Goal: Task Accomplishment & Management: Use online tool/utility

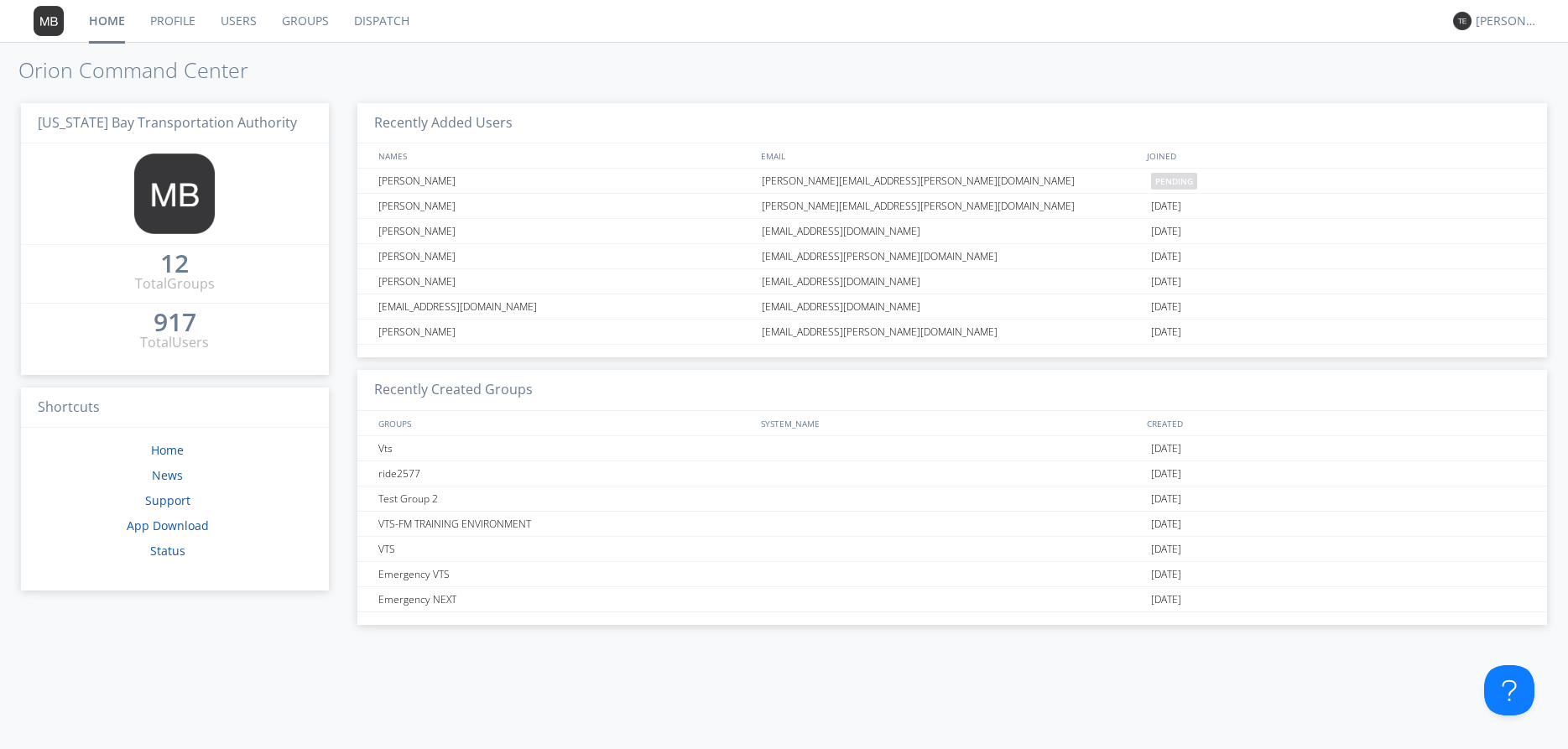
click at [380, 14] on link "Dispatch" at bounding box center [381, 21] width 80 height 42
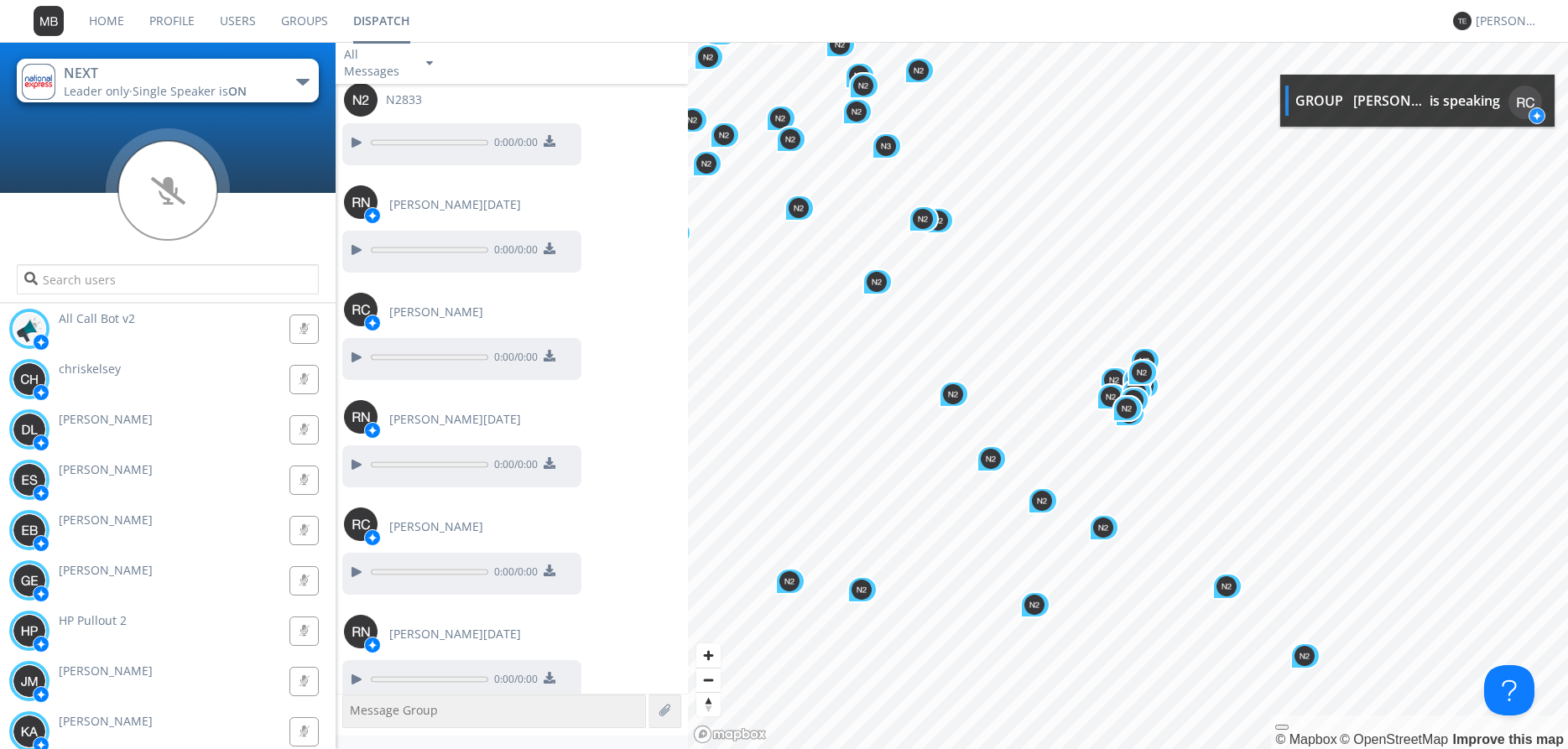
scroll to position [20422, 0]
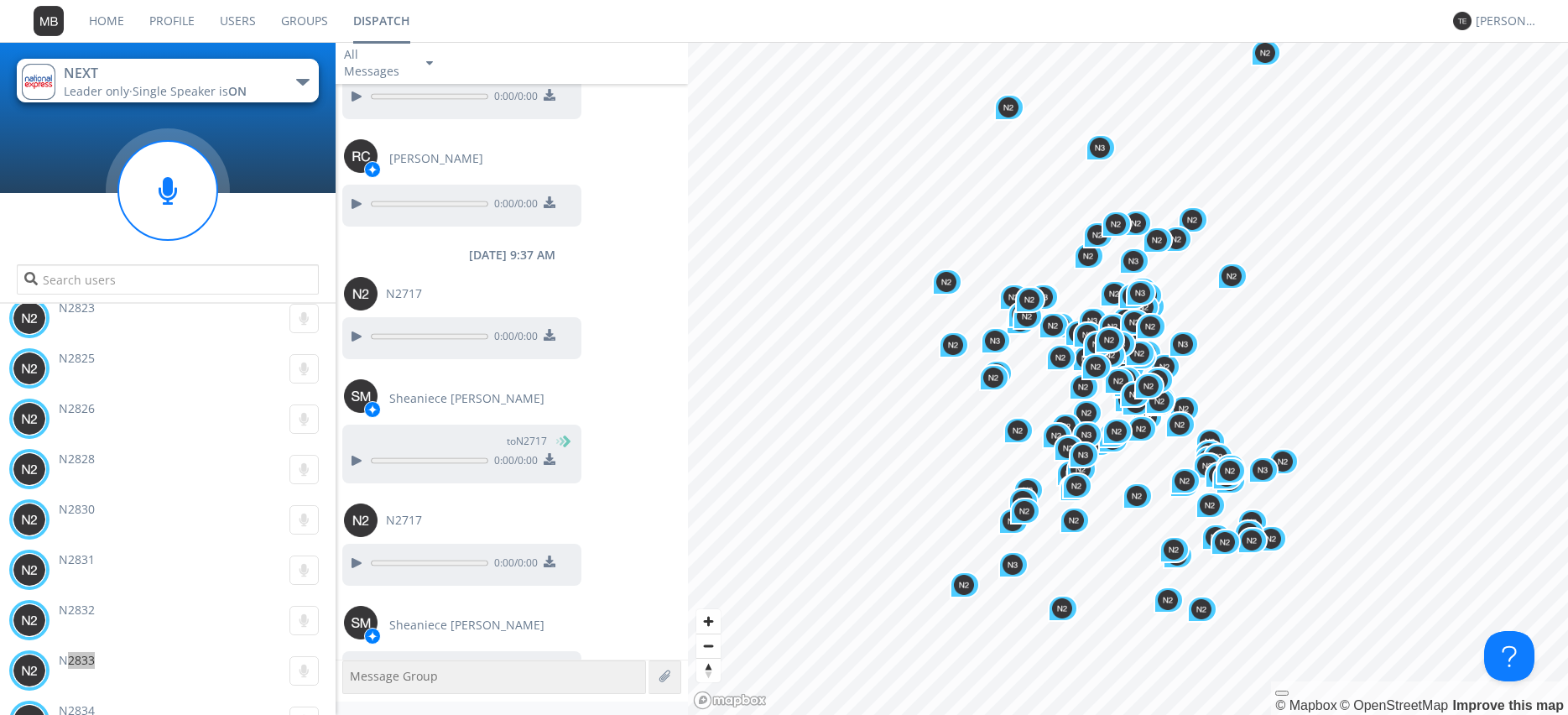
scroll to position [16481, 0]
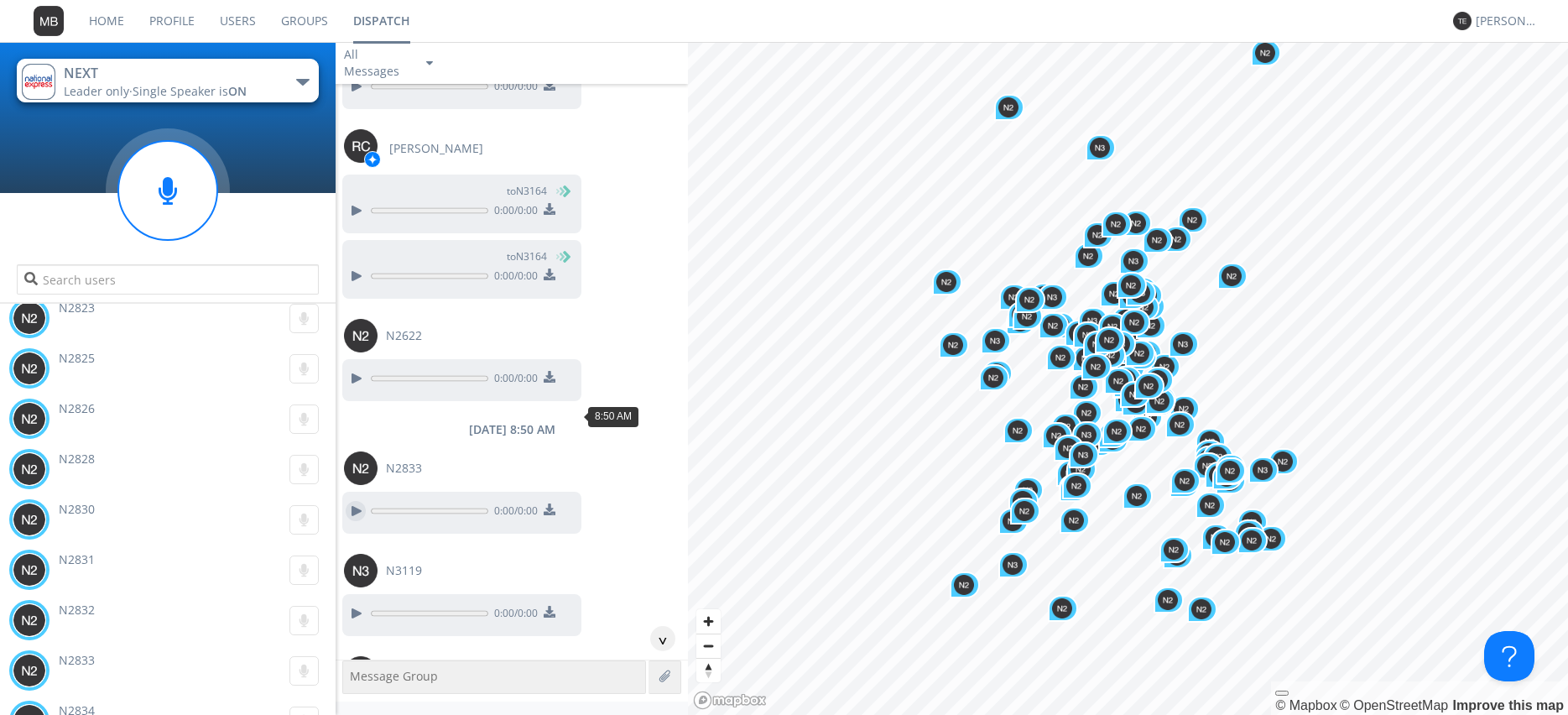
click at [351, 500] on div at bounding box center [355, 510] width 20 height 20
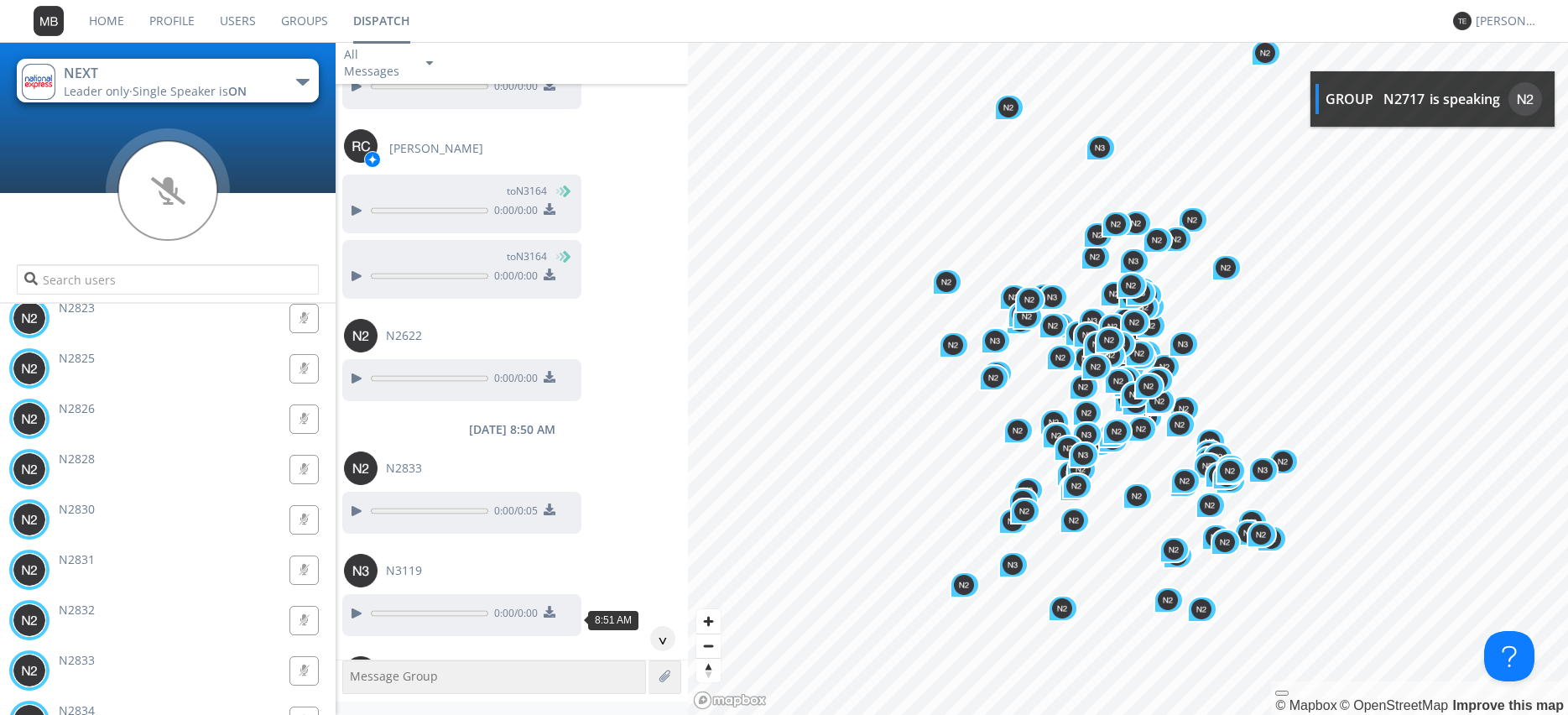
click at [357, 705] on div at bounding box center [355, 715] width 20 height 20
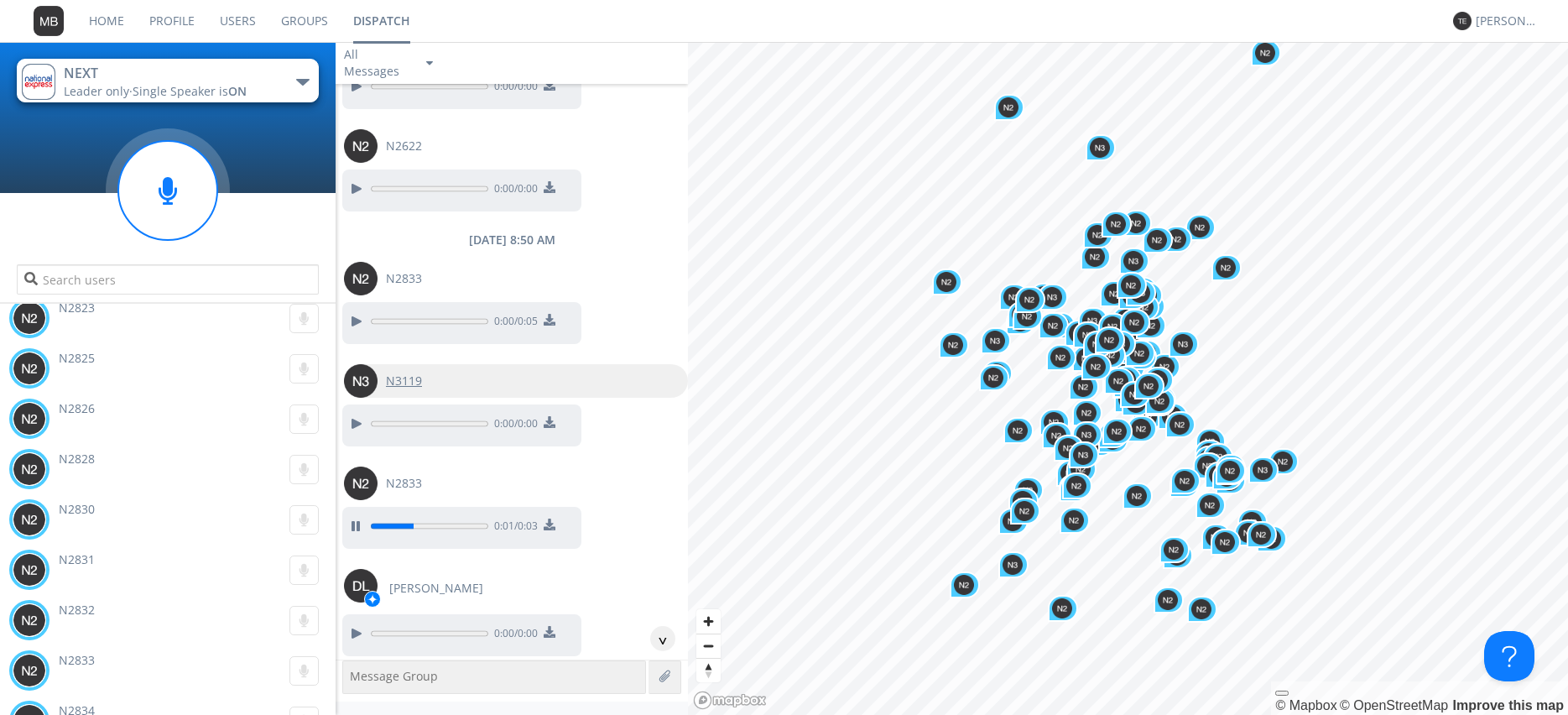
scroll to position [16767, 0]
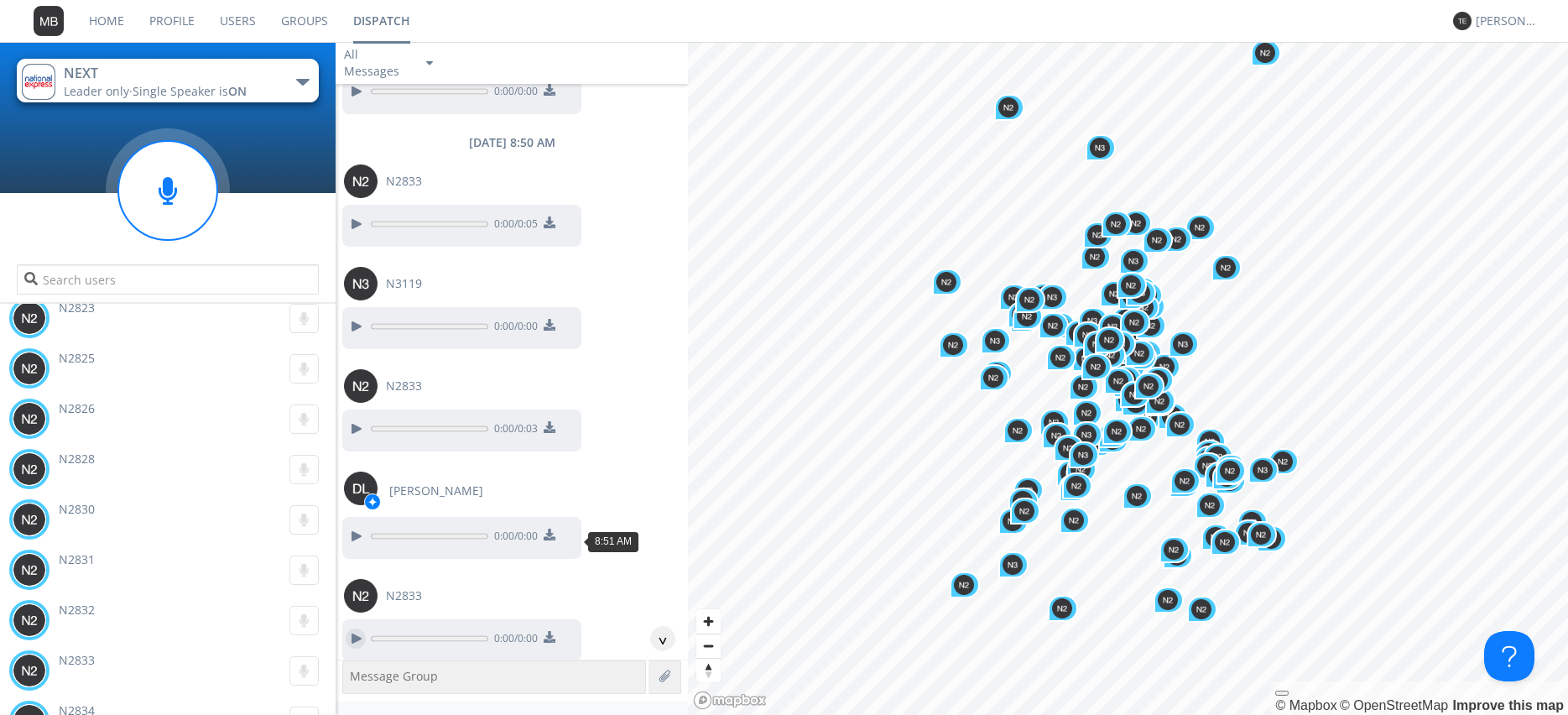
click at [351, 628] on div at bounding box center [355, 638] width 20 height 20
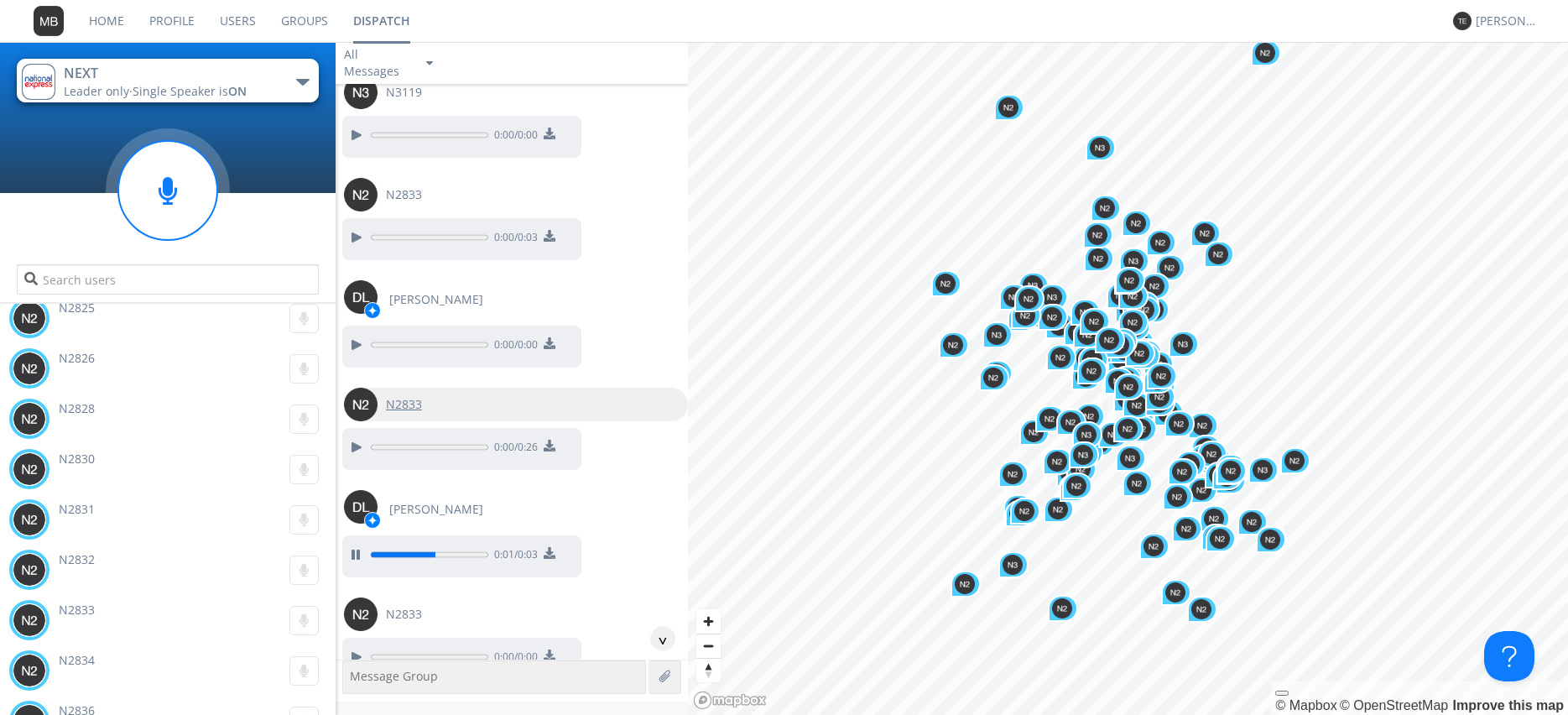
scroll to position [17054, 0]
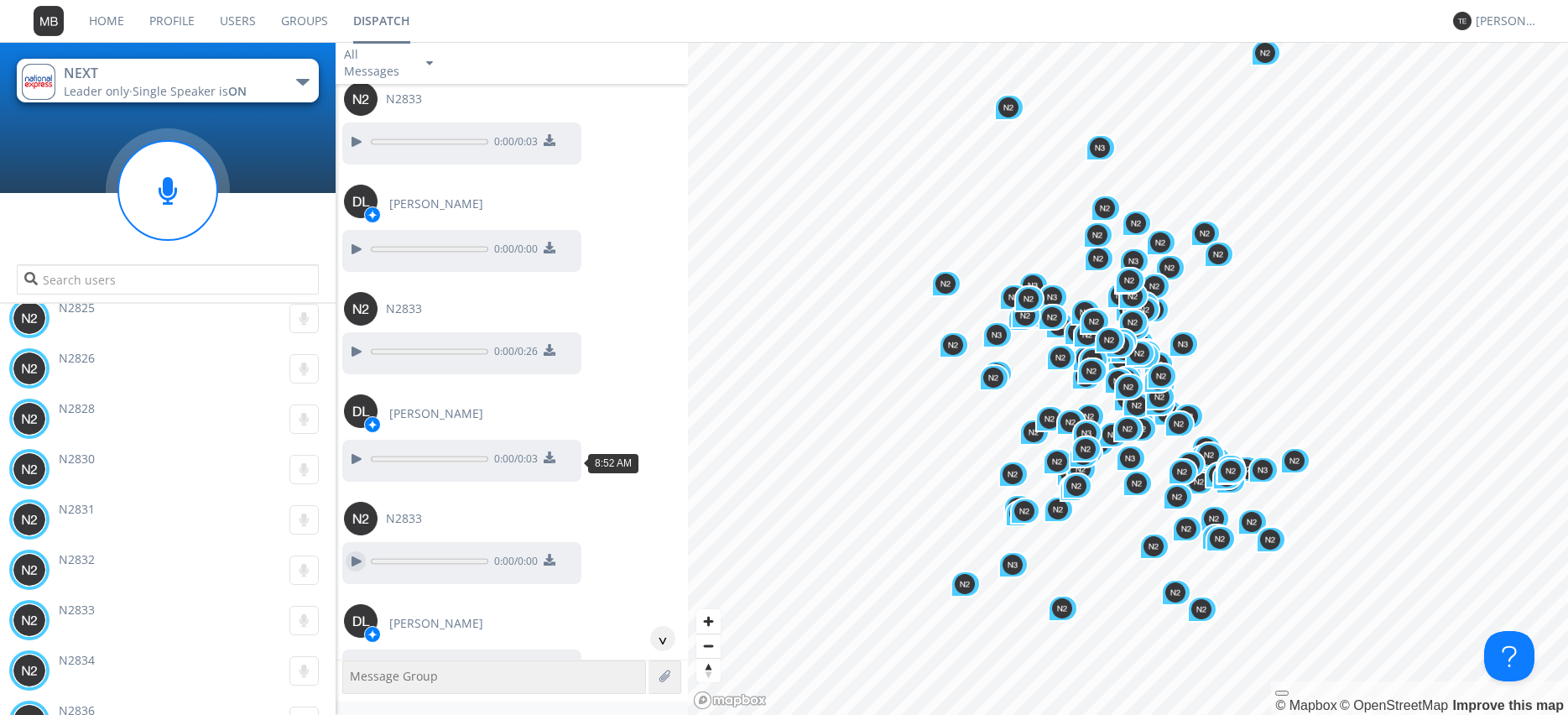
click at [351, 551] on div at bounding box center [355, 561] width 20 height 20
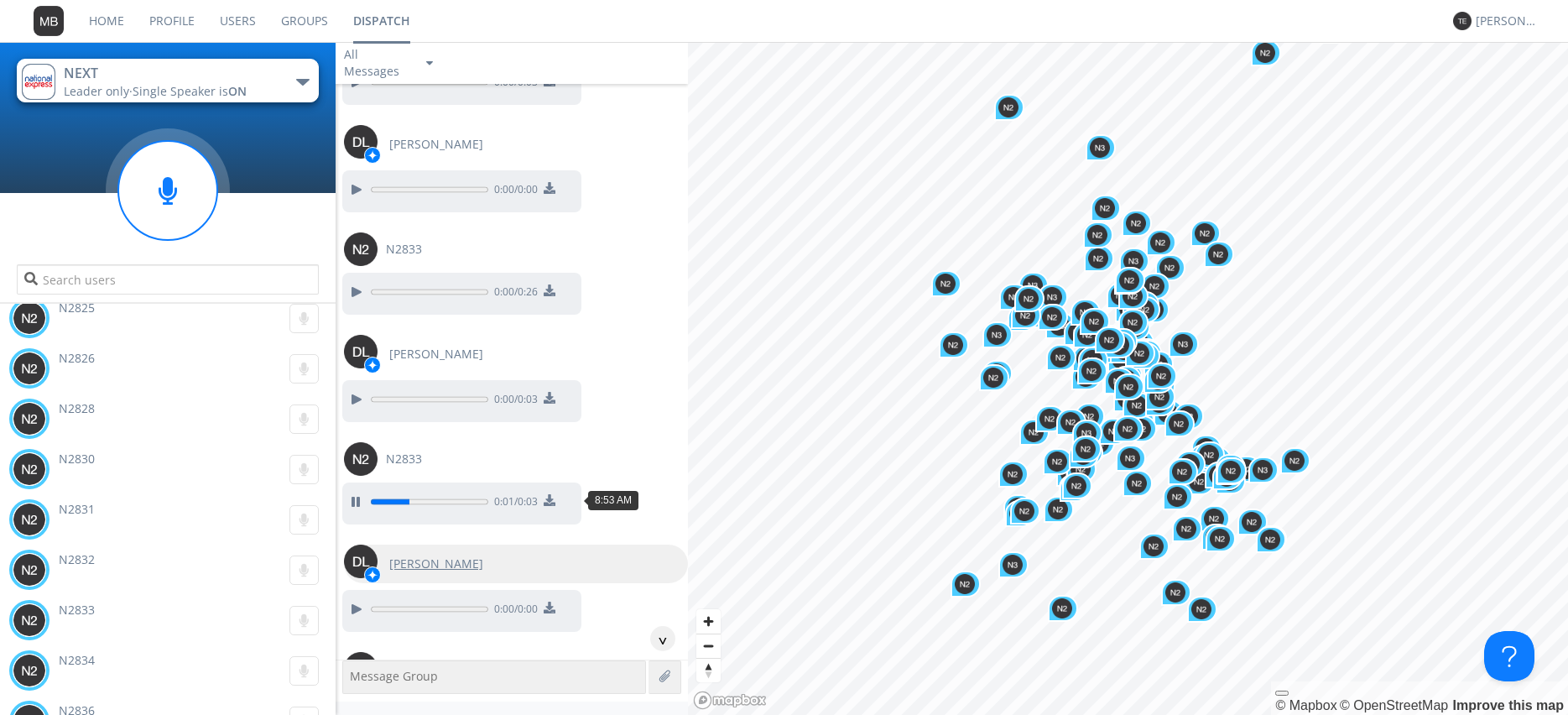
scroll to position [17150, 0]
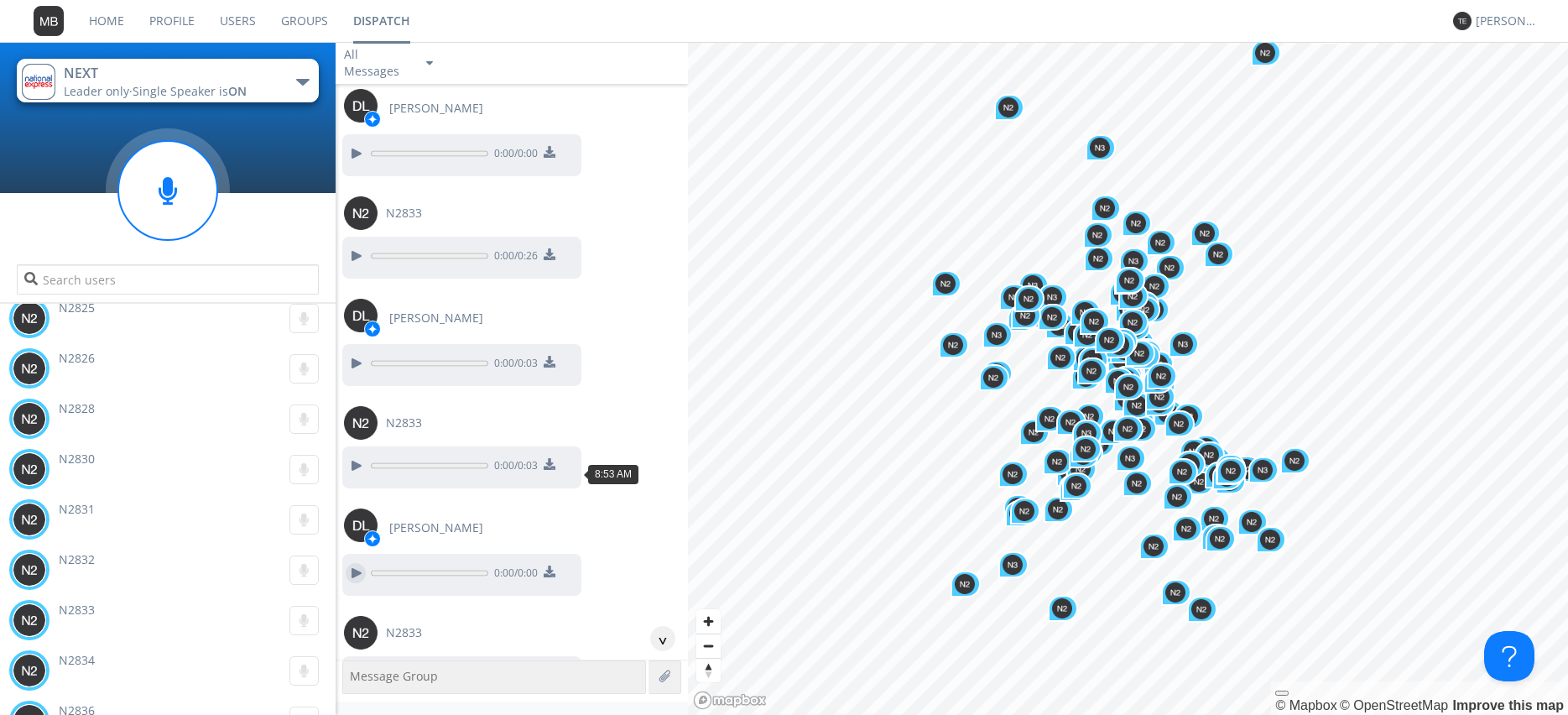
click at [353, 563] on div at bounding box center [355, 573] width 20 height 20
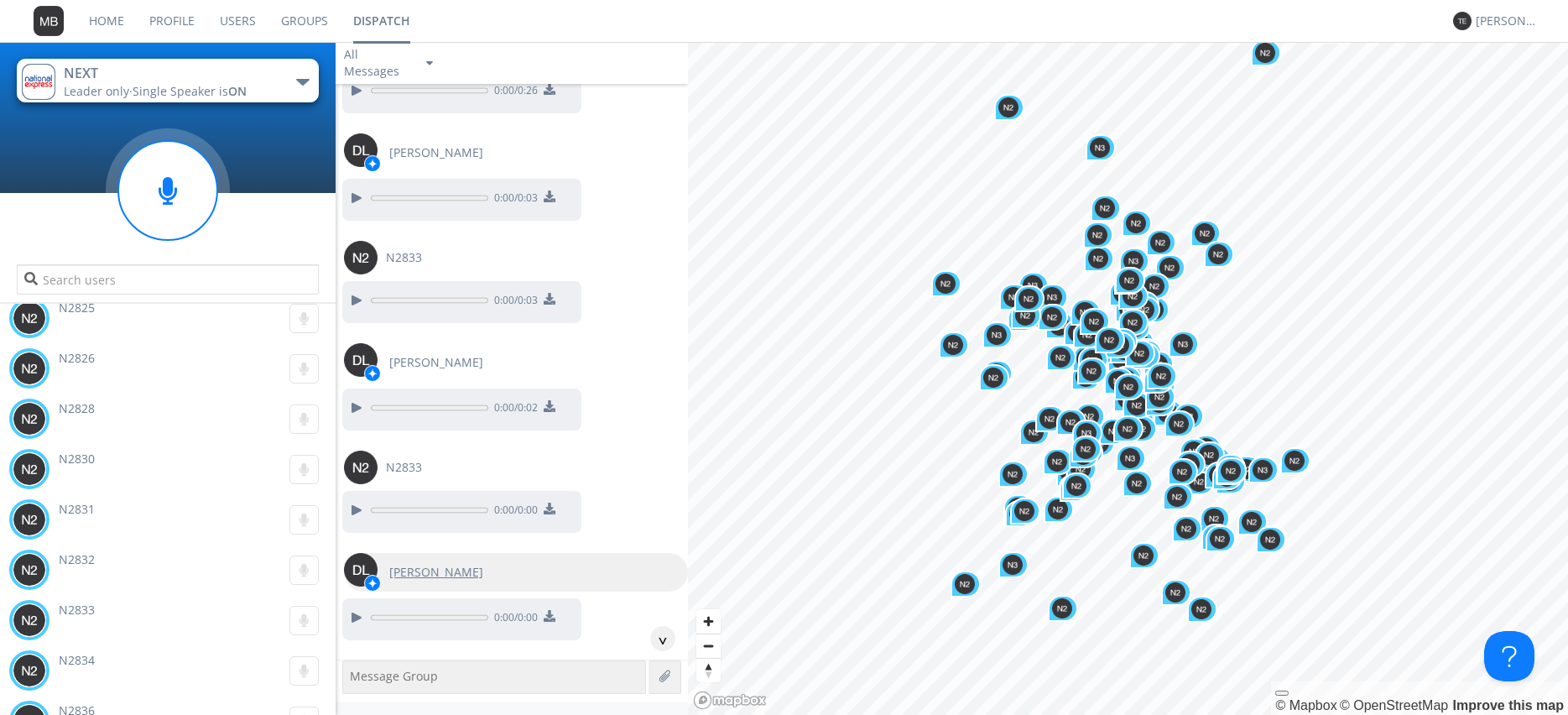
scroll to position [17342, 0]
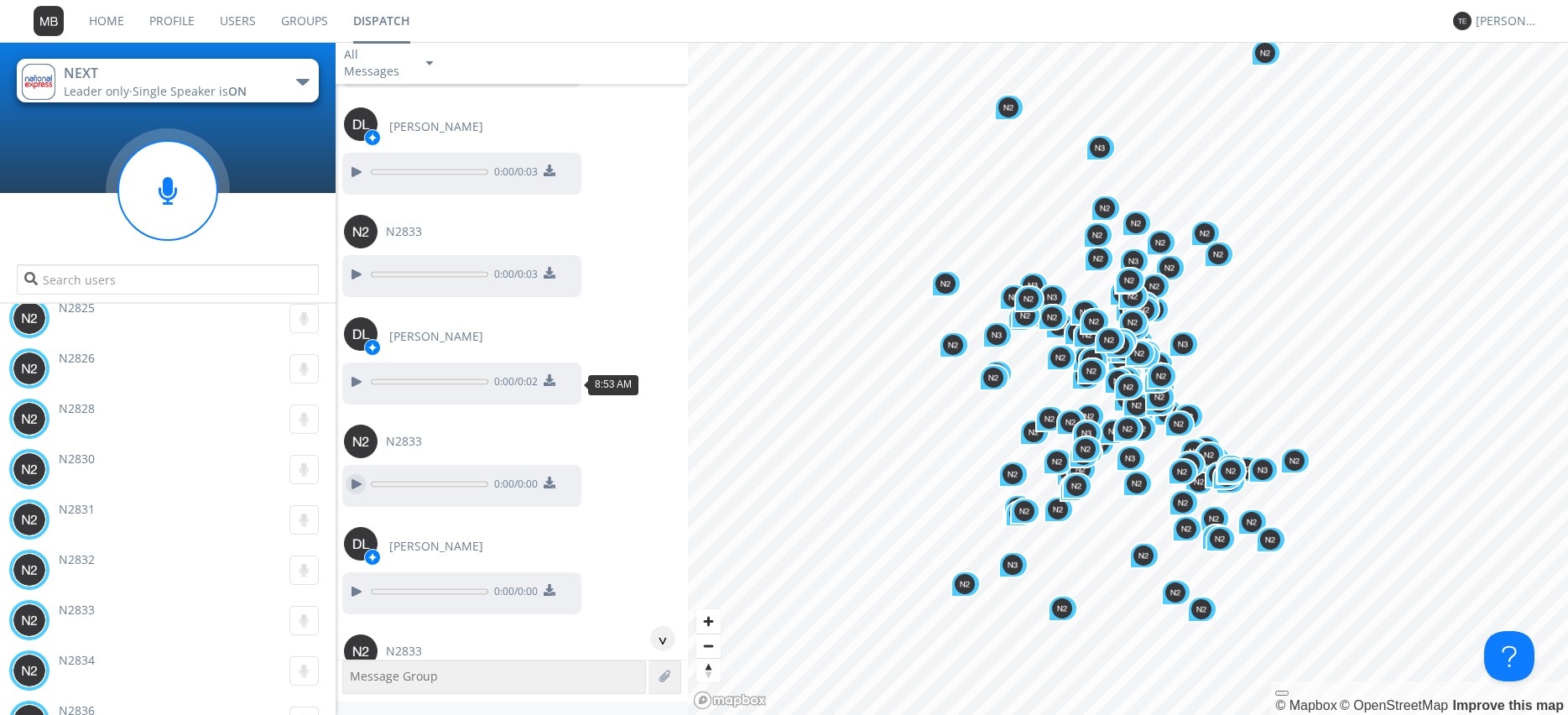
click at [347, 474] on div at bounding box center [355, 484] width 20 height 20
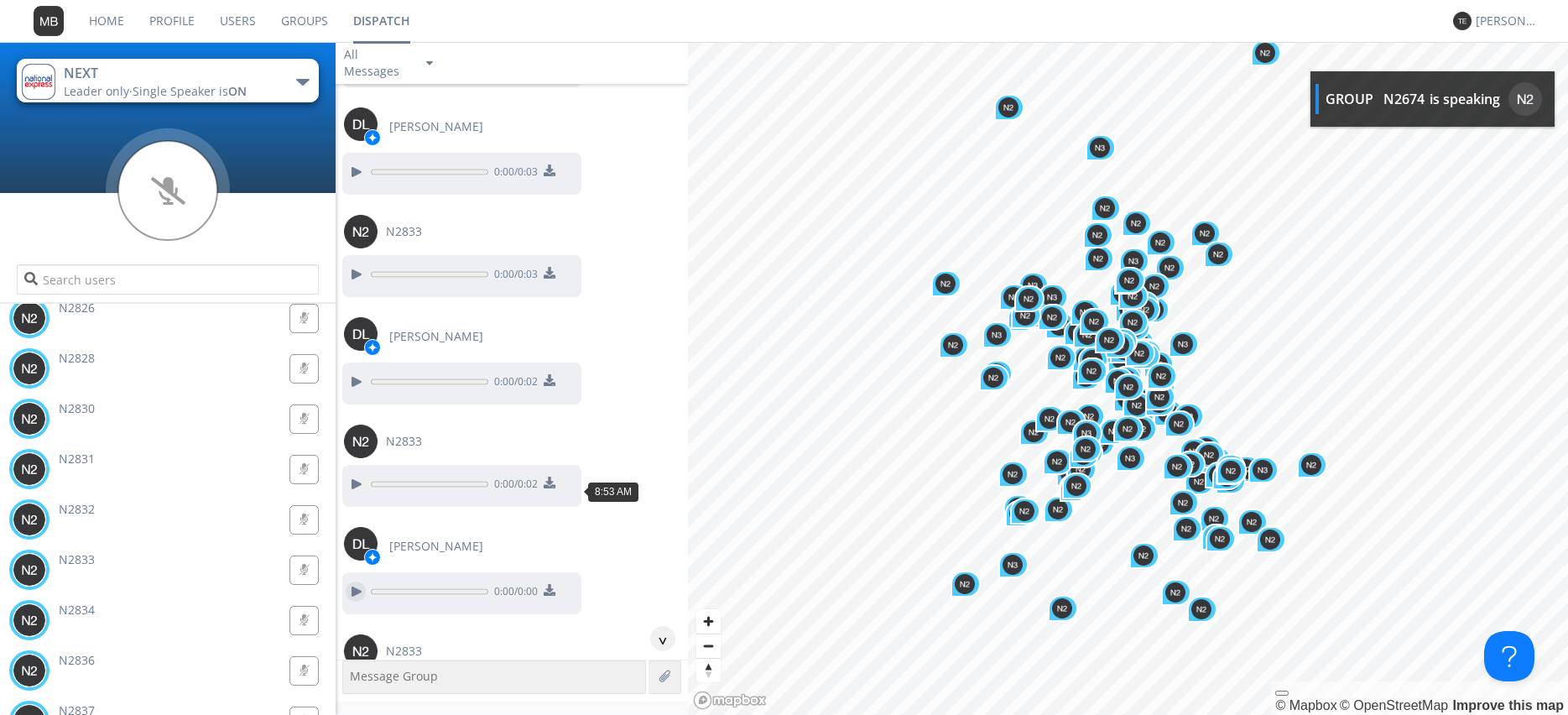
click at [352, 581] on div at bounding box center [355, 591] width 20 height 20
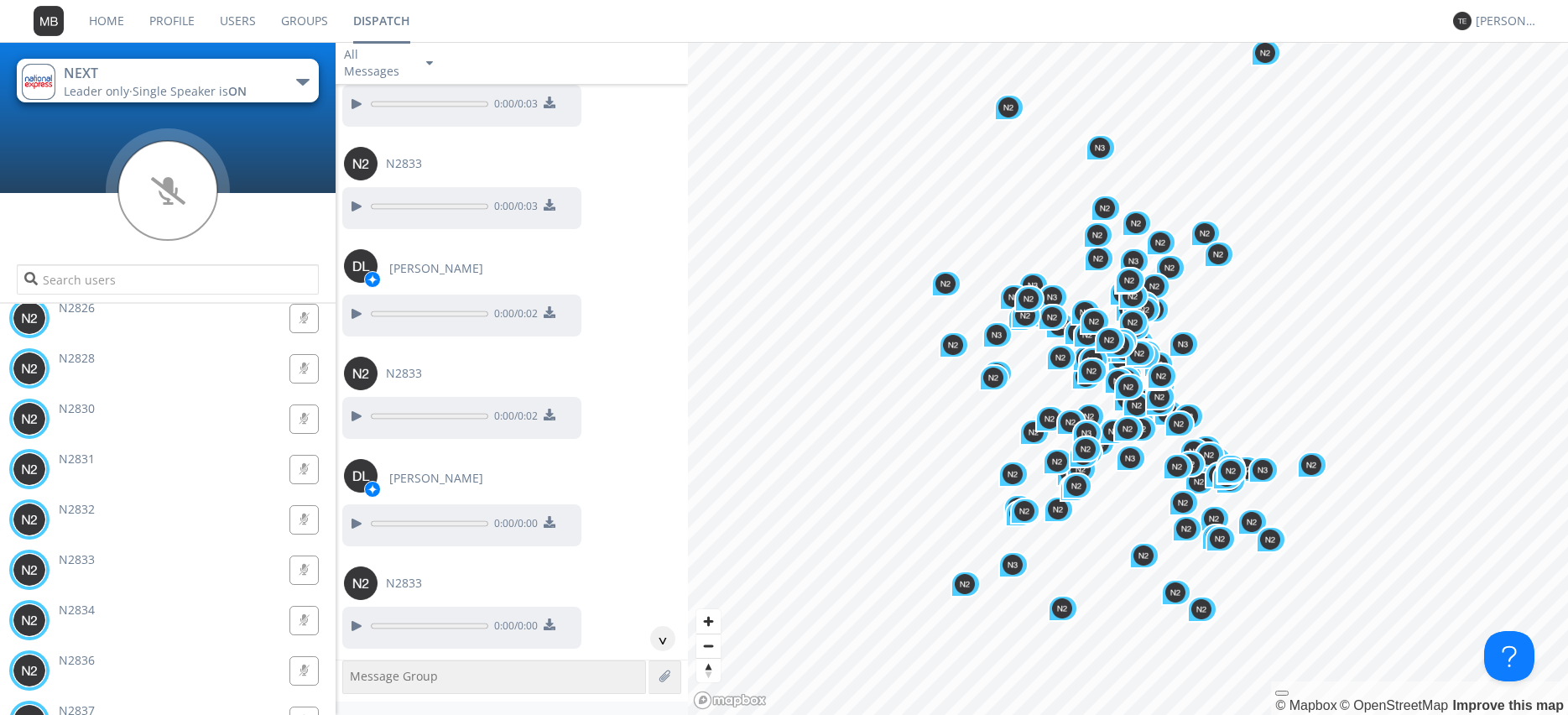
scroll to position [17437, 0]
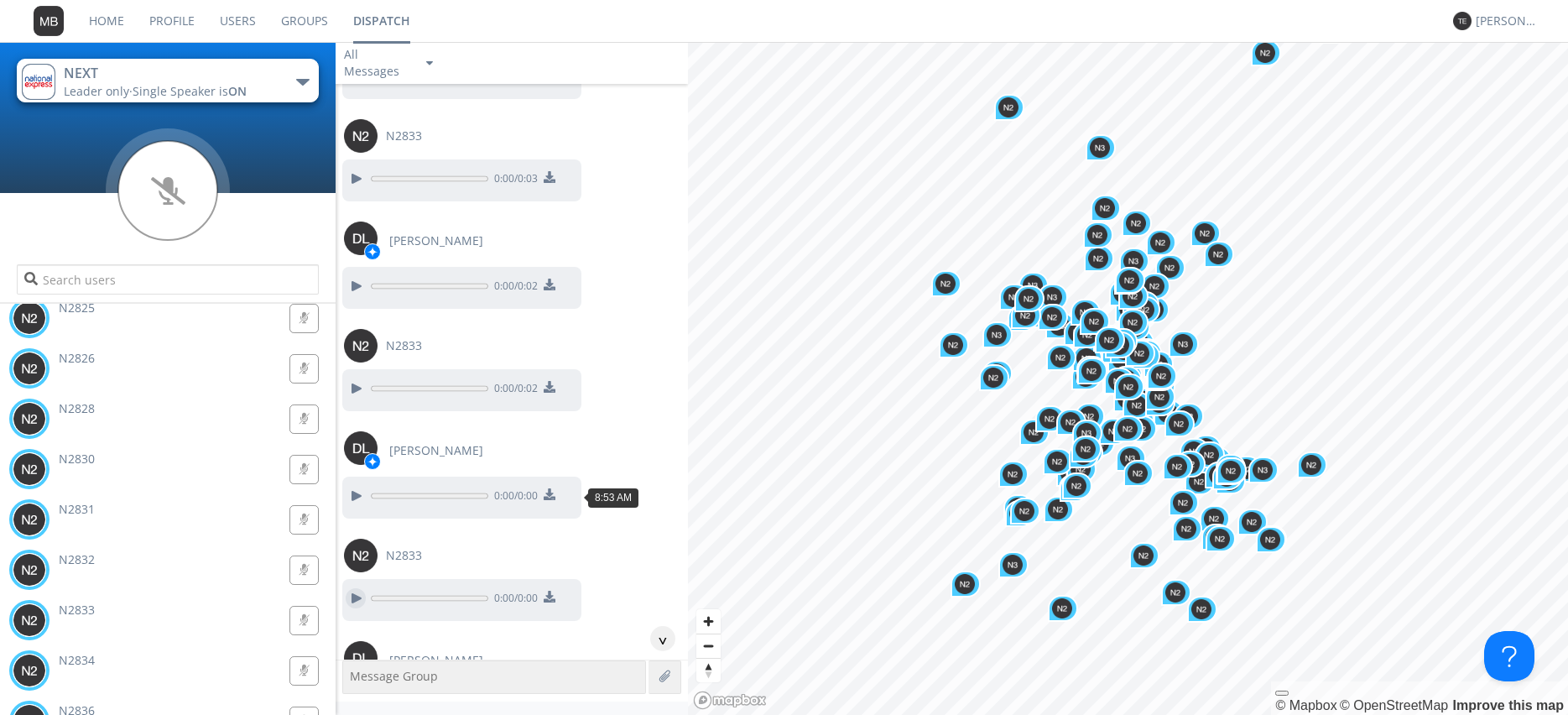
click at [357, 588] on div at bounding box center [355, 598] width 20 height 20
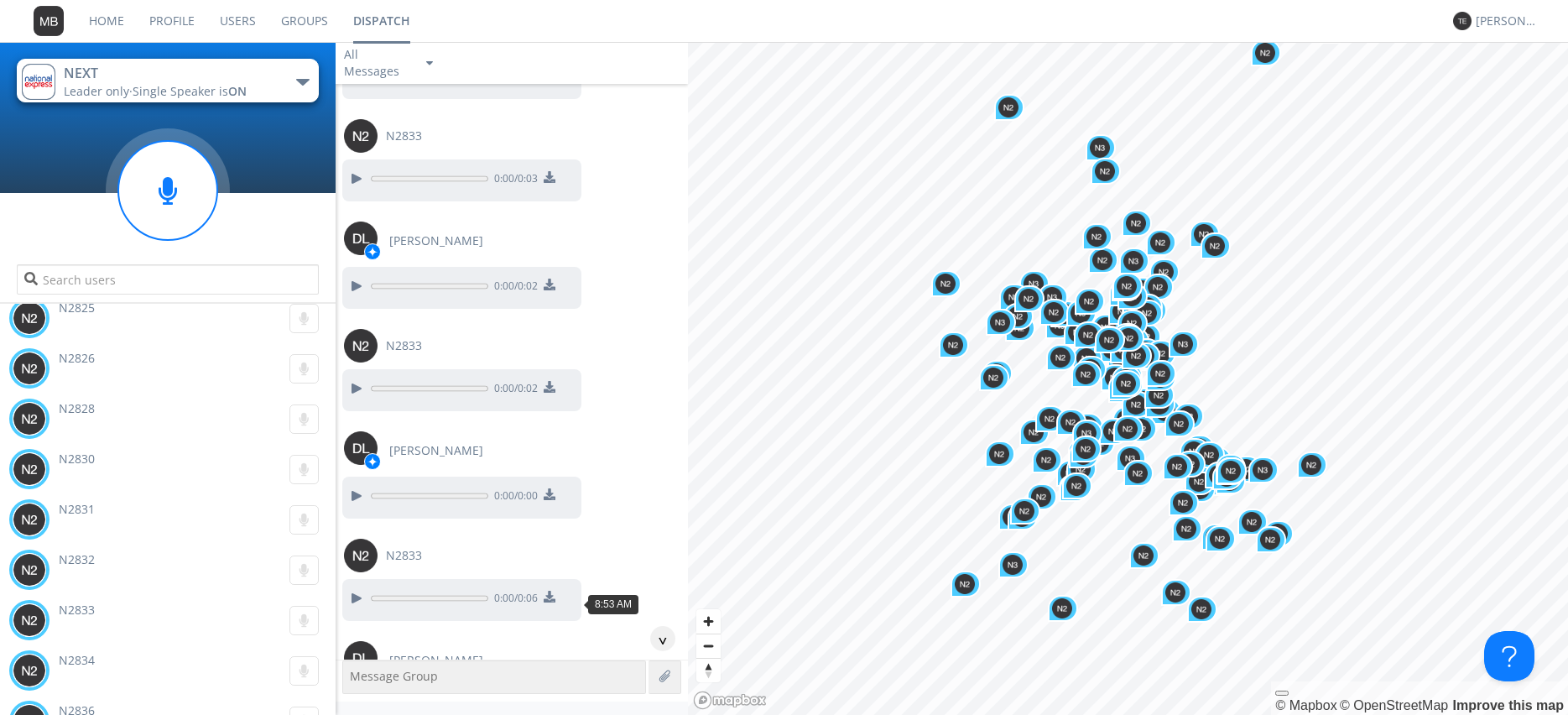
click at [355, 695] on div at bounding box center [355, 705] width 20 height 20
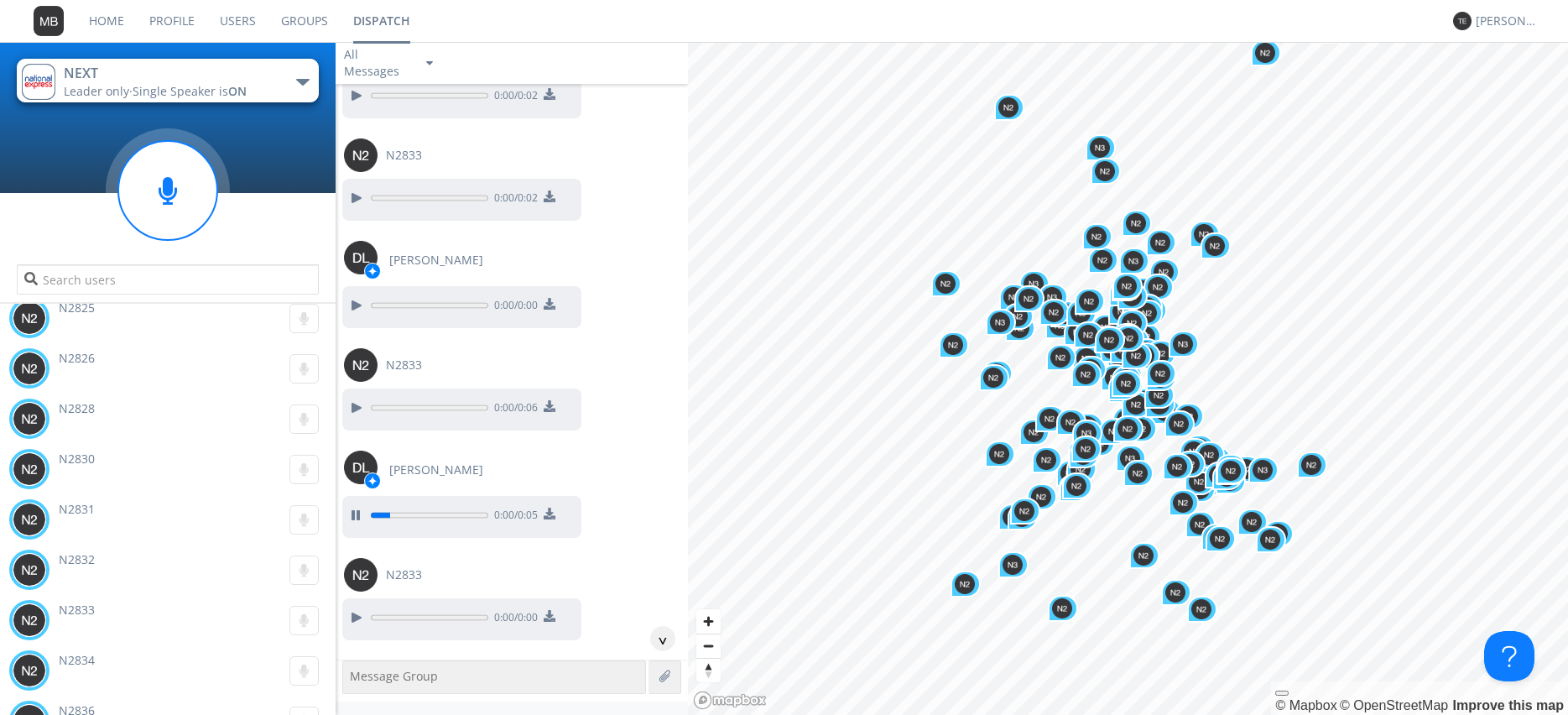
scroll to position [17629, 0]
click at [358, 606] on div at bounding box center [355, 616] width 20 height 20
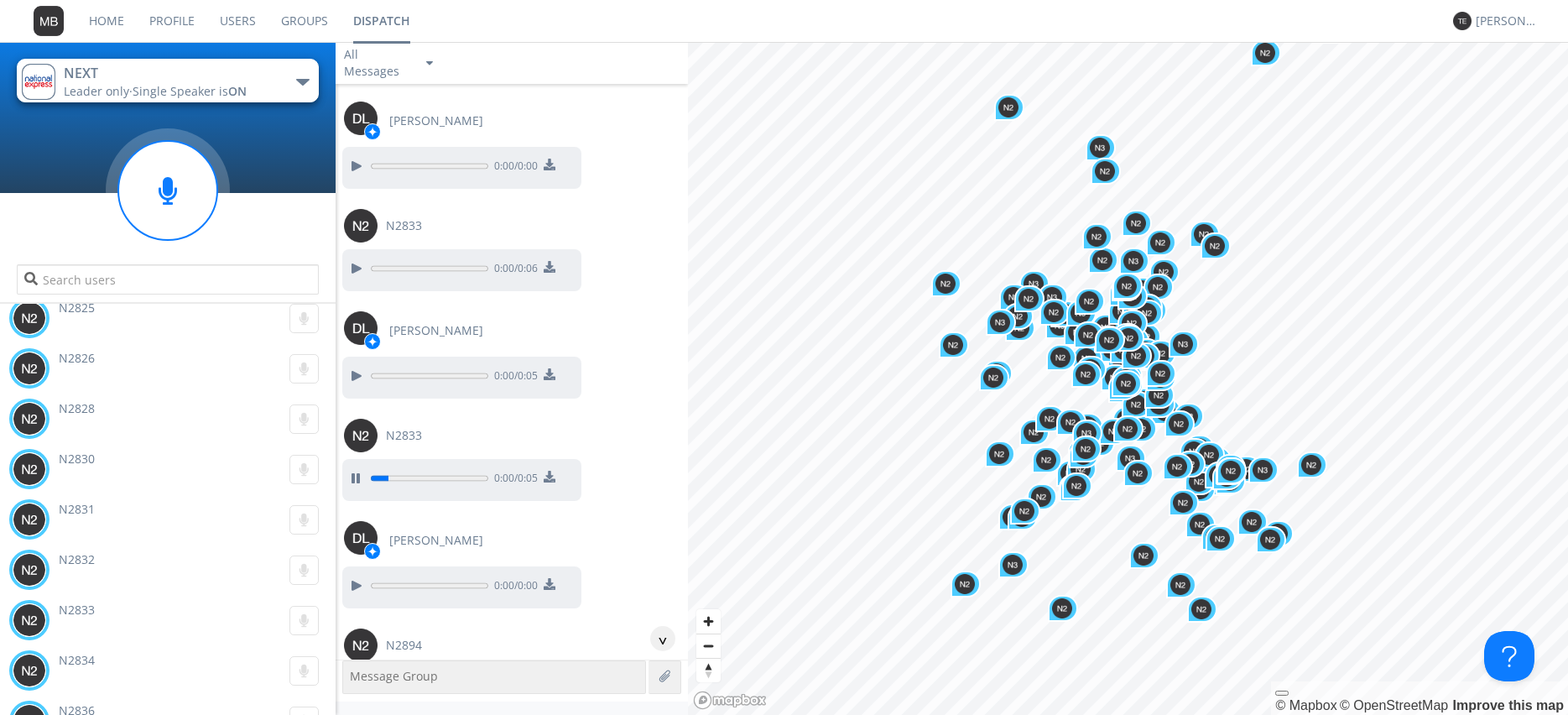
scroll to position [17820, 0]
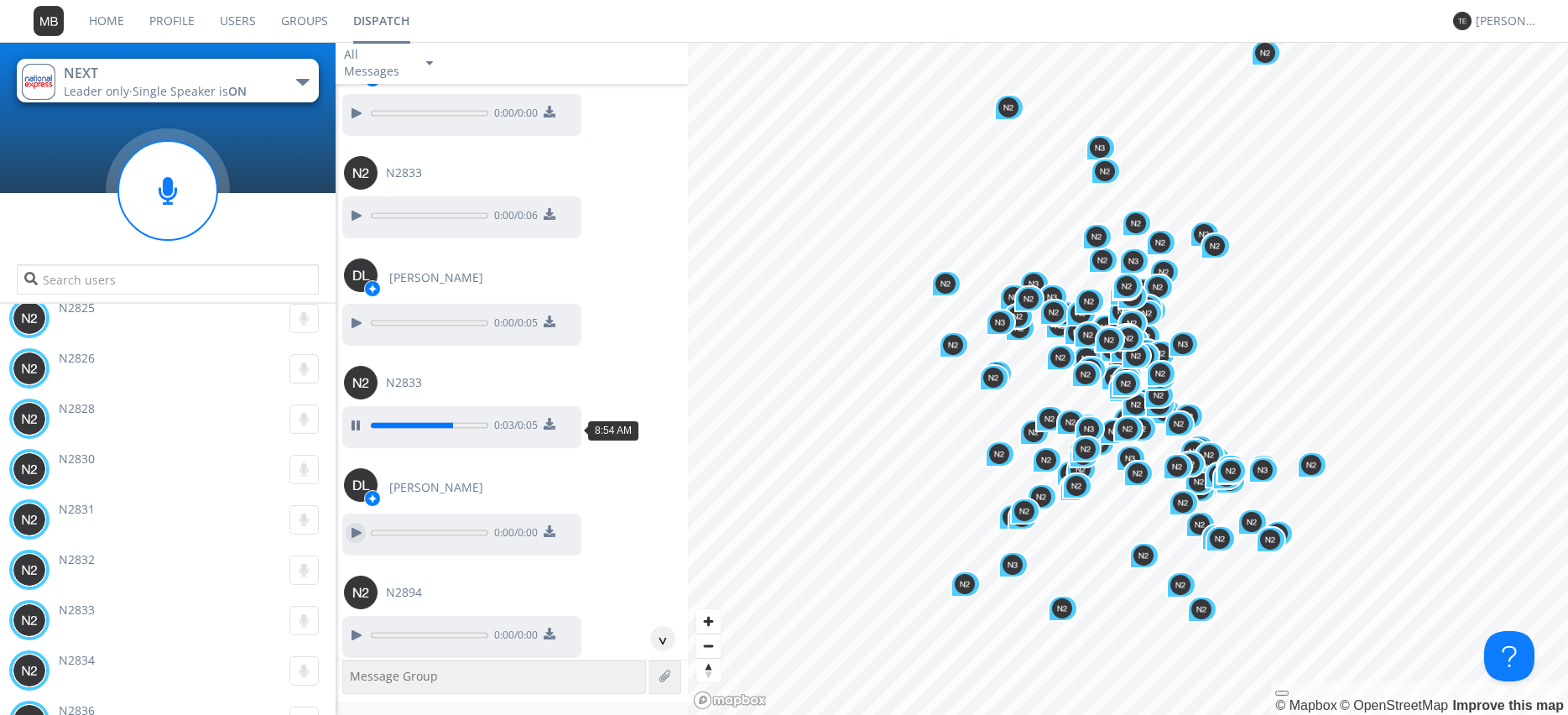
click at [355, 522] on div at bounding box center [355, 532] width 20 height 20
